Goal: Transaction & Acquisition: Subscribe to service/newsletter

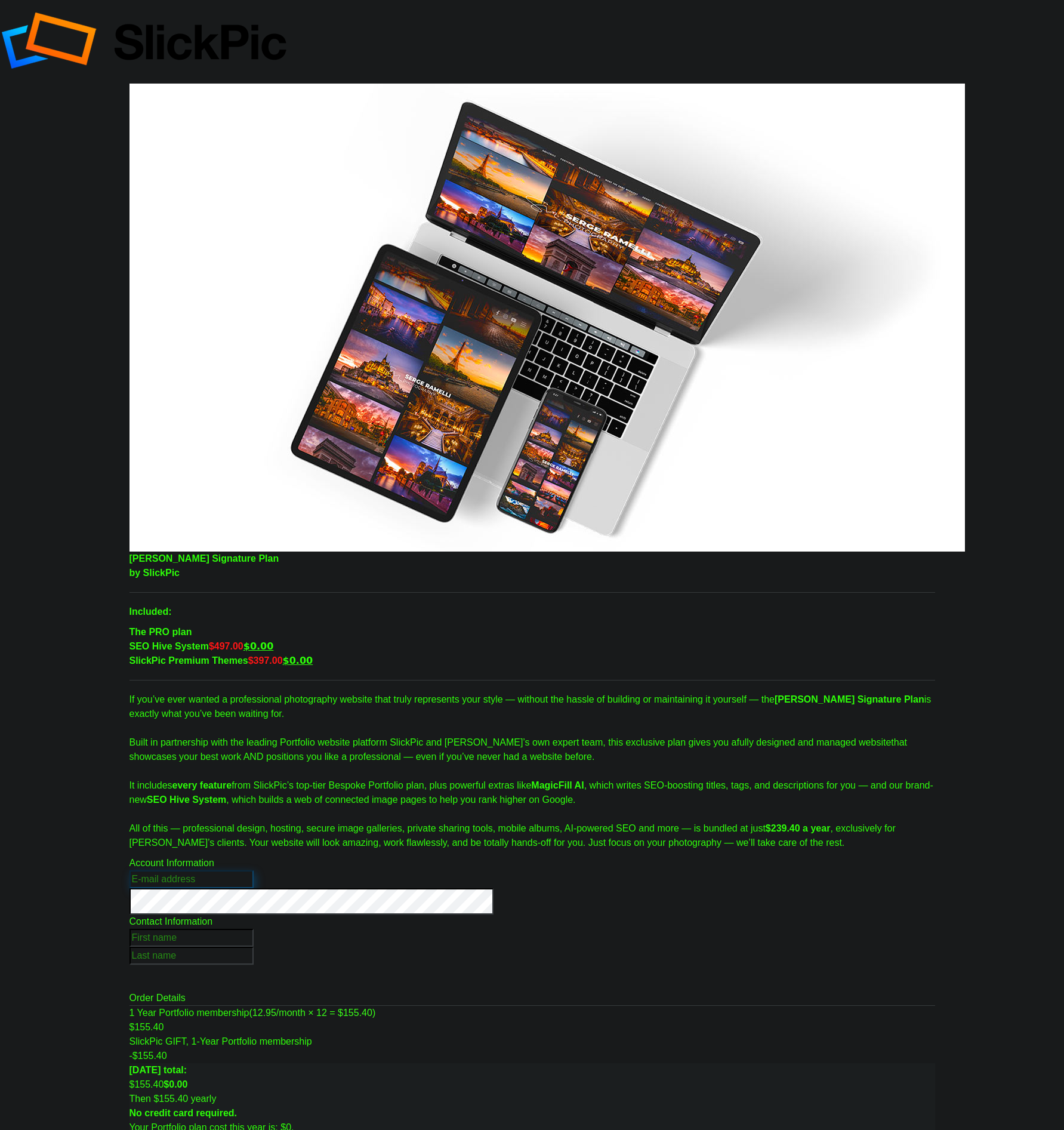
click at [253, 871] on input "text" at bounding box center [192, 879] width 124 height 18
type input "[EMAIL_ADDRESS][DOMAIN_NAME]"
click at [343, 856] on div "Create Your Account Here! Account Information [EMAIL_ADDRESS][DOMAIN_NAME] Plea…" at bounding box center [532, 885] width 806 height 58
click at [253, 929] on input "text" at bounding box center [192, 938] width 124 height 18
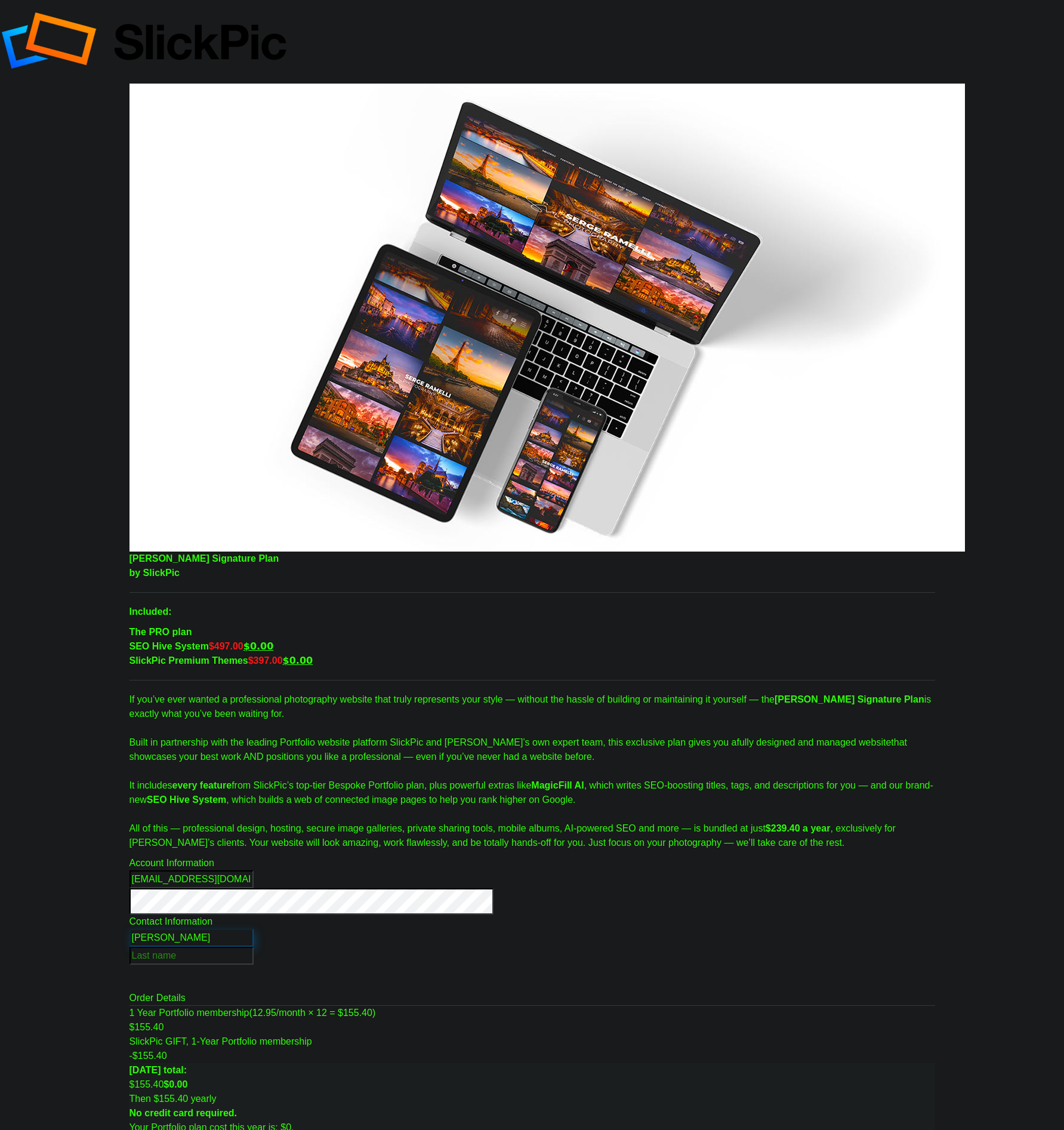
type input "[PERSON_NAME]"
checkbox input "true"
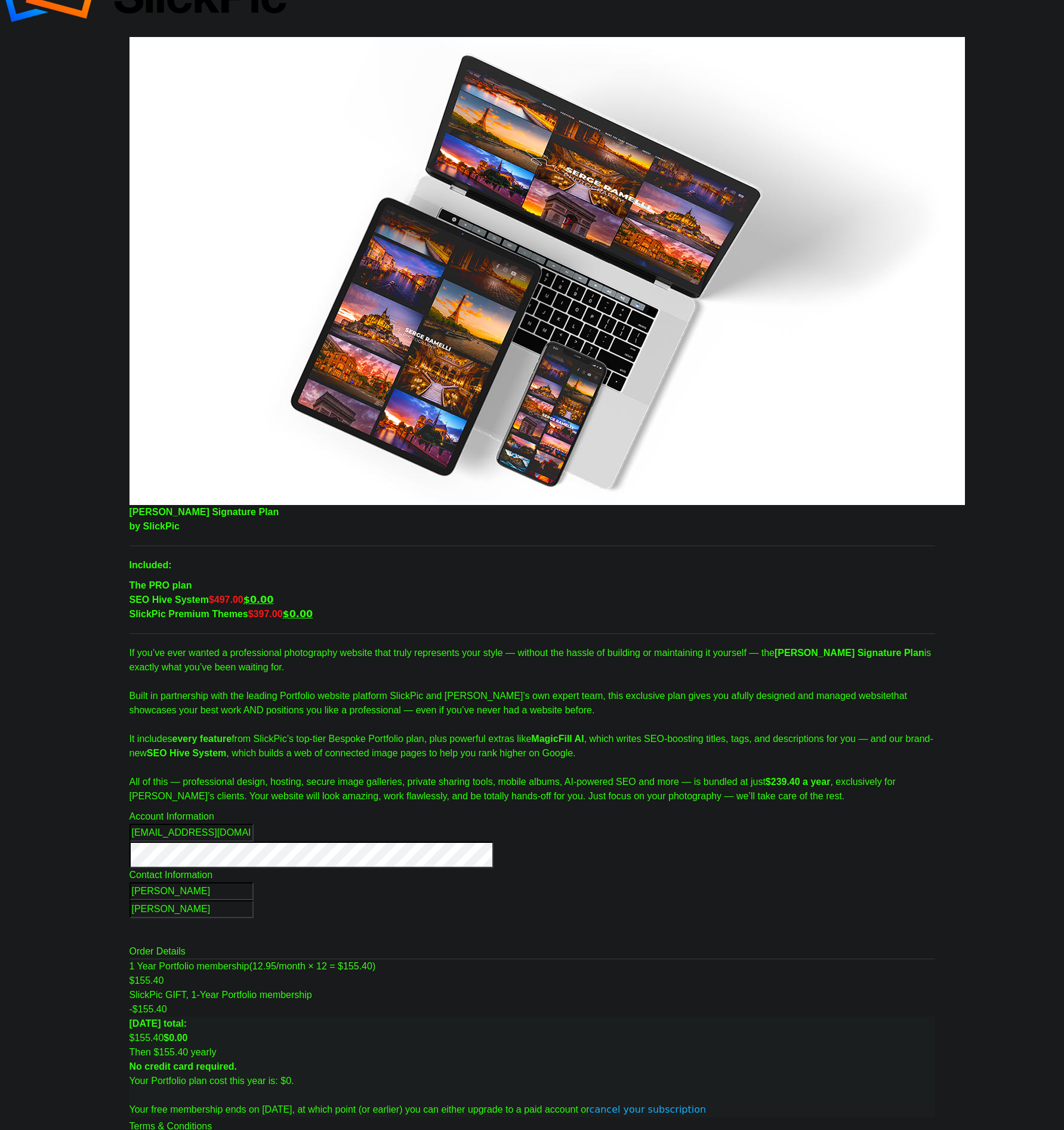
scroll to position [188, 0]
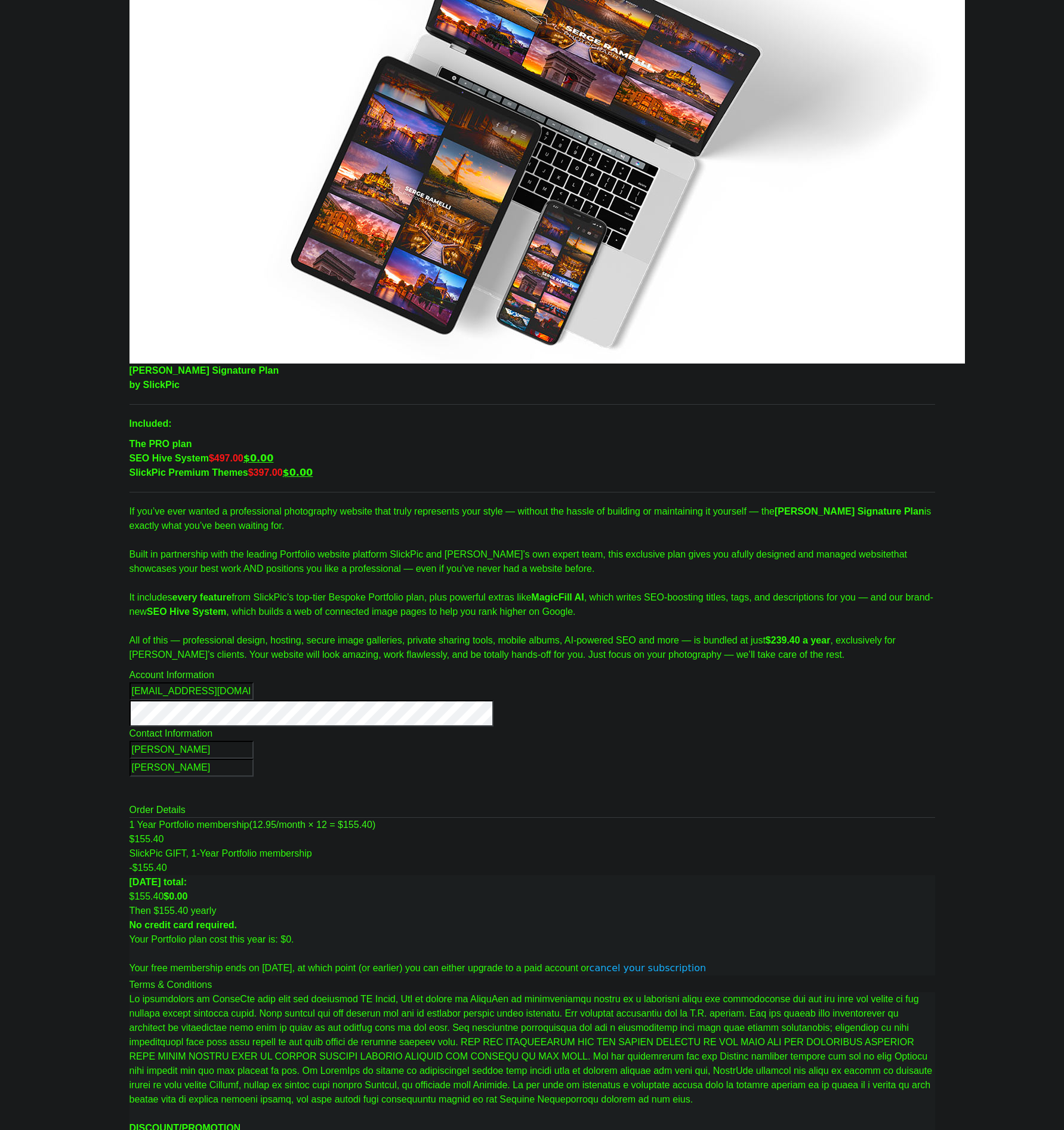
type input "10 / 29"
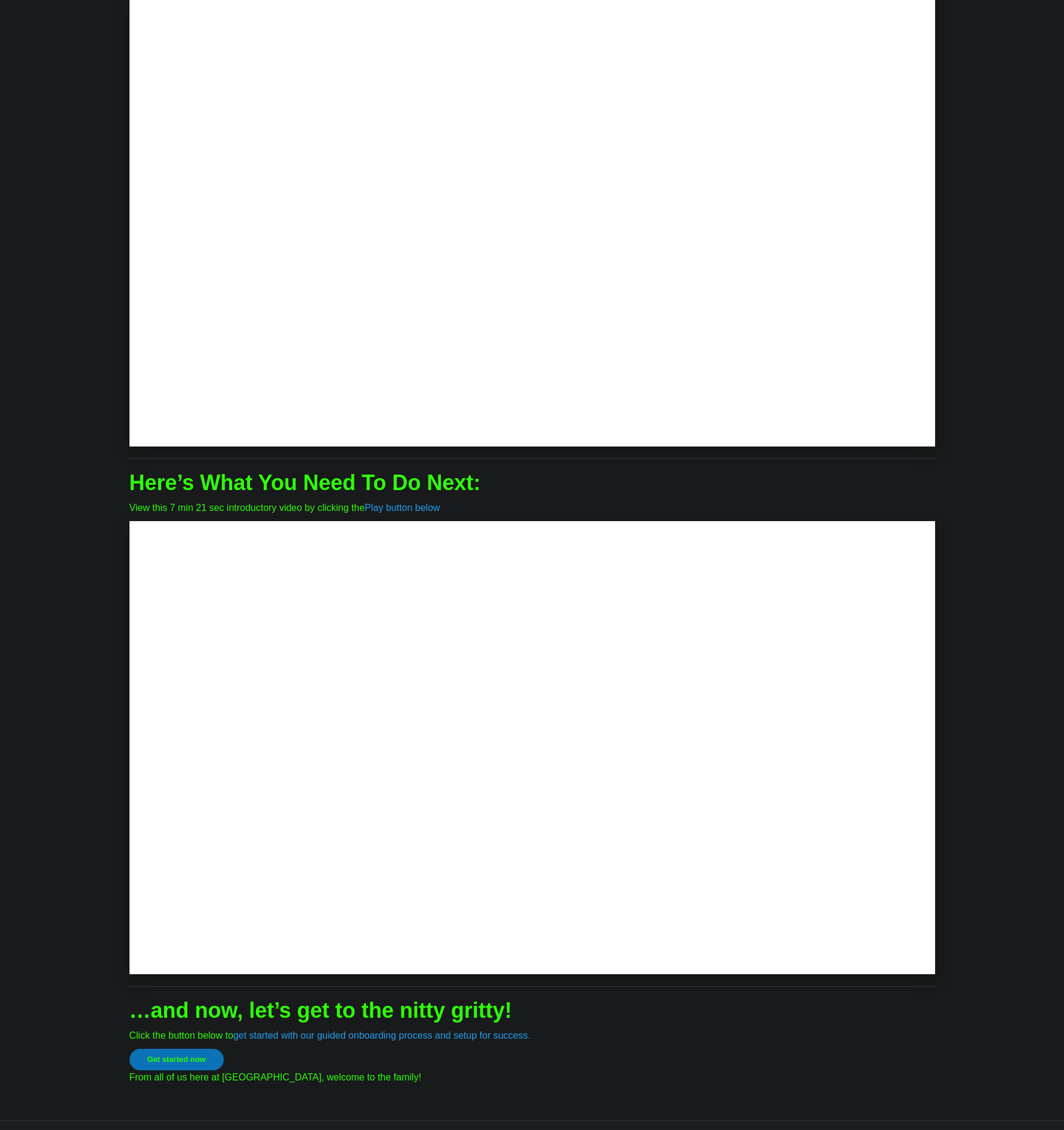
scroll to position [255, 0]
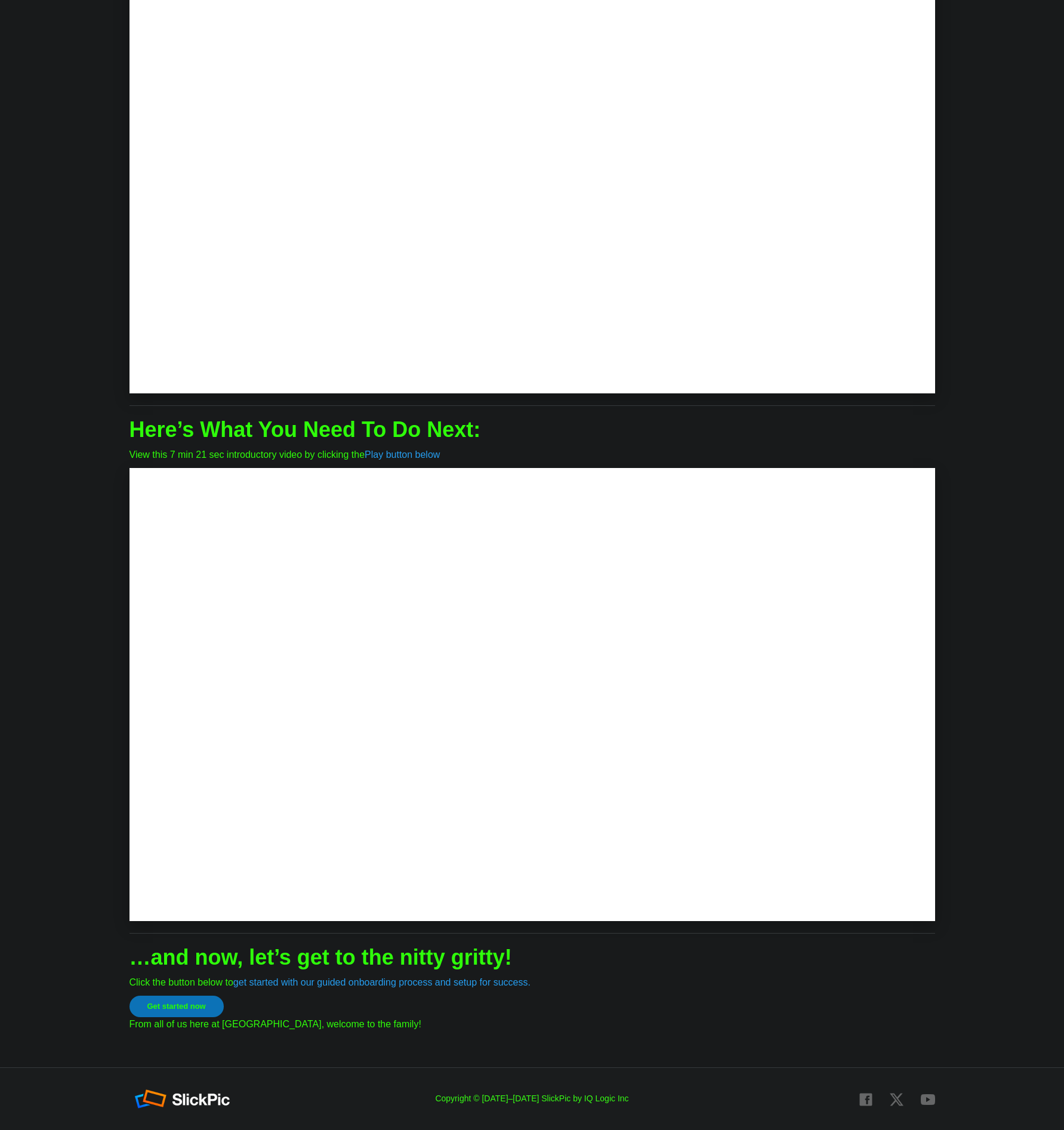
drag, startPoint x: 934, startPoint y: 141, endPoint x: 939, endPoint y: 132, distance: 10.3
click at [936, 136] on app-thankyou-container "Thank You for Joining SlickPic Please watch the video below for instructions to…" at bounding box center [532, 430] width 1064 height 1217
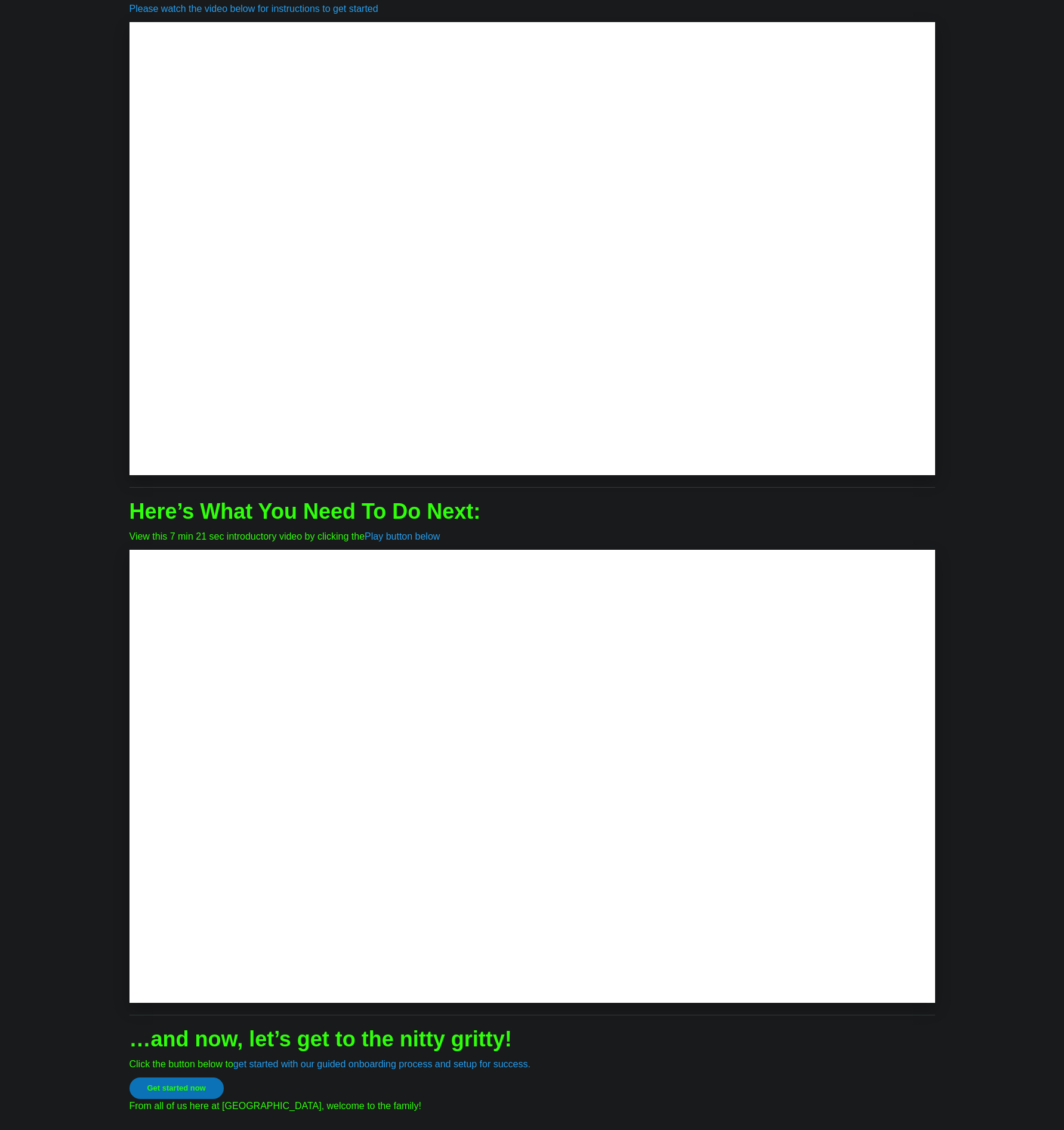
scroll to position [0, 0]
